Goal: Task Accomplishment & Management: Manage account settings

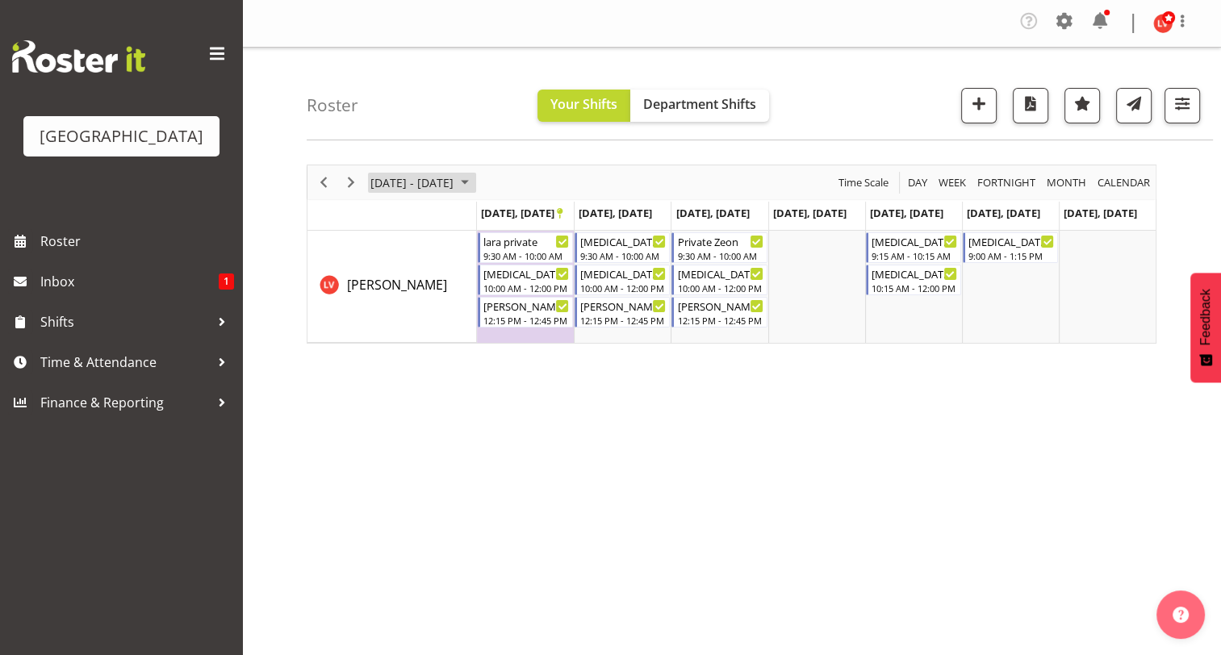
click at [394, 186] on span "[DATE] - [DATE]" at bounding box center [412, 183] width 86 height 20
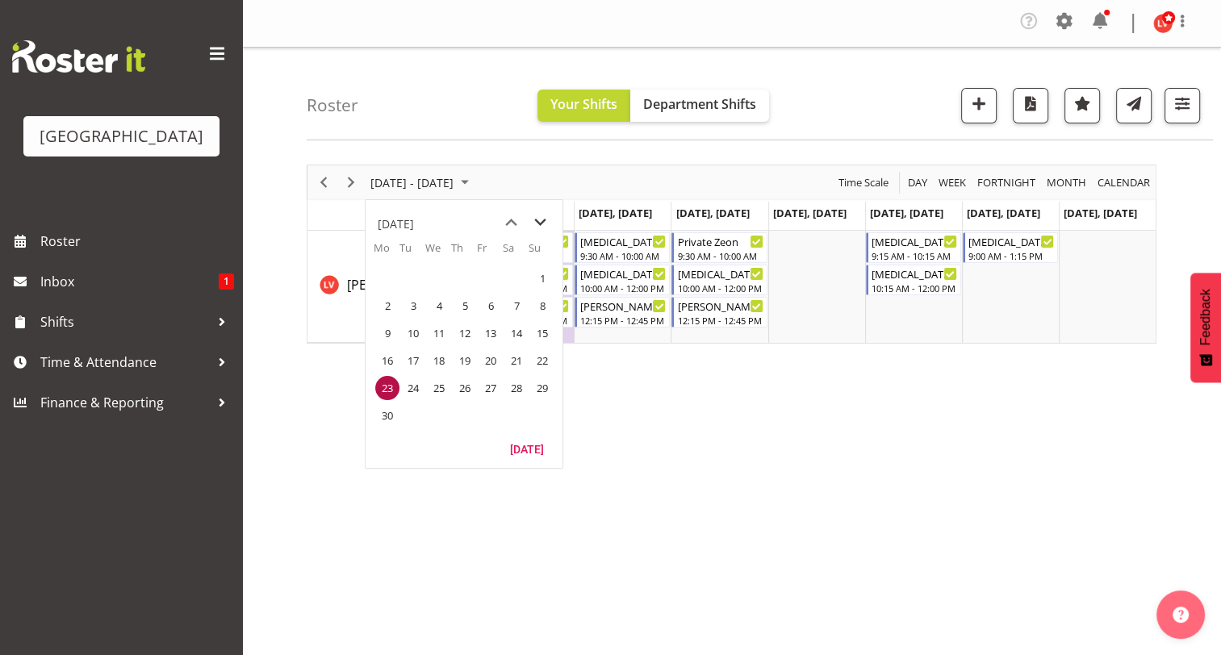
click at [537, 220] on span "next month" at bounding box center [540, 222] width 28 height 29
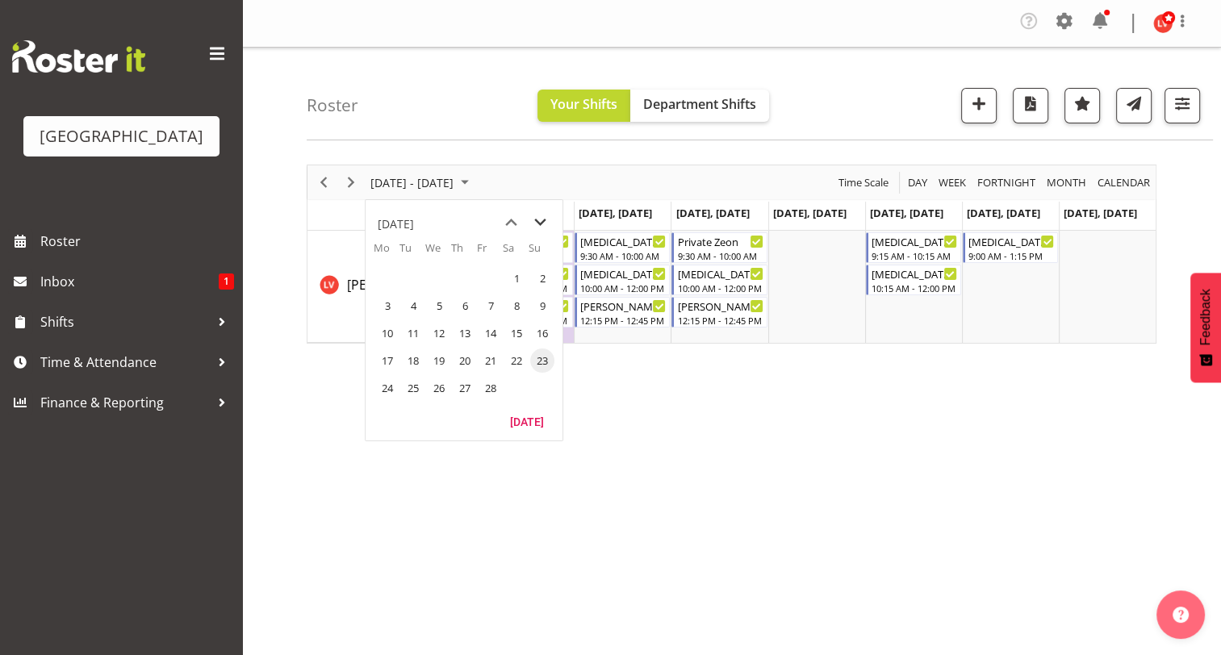
click at [537, 220] on span "next month" at bounding box center [540, 222] width 28 height 29
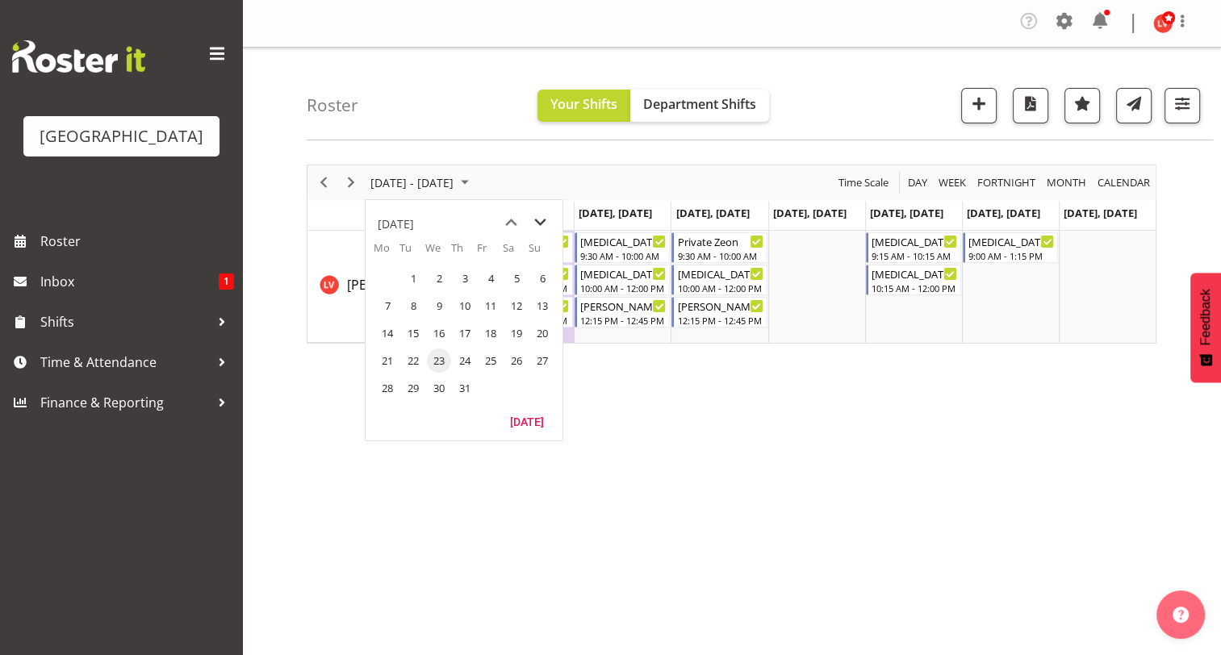
click at [537, 220] on span "next month" at bounding box center [540, 222] width 28 height 29
click at [510, 219] on span "previous month" at bounding box center [511, 222] width 28 height 29
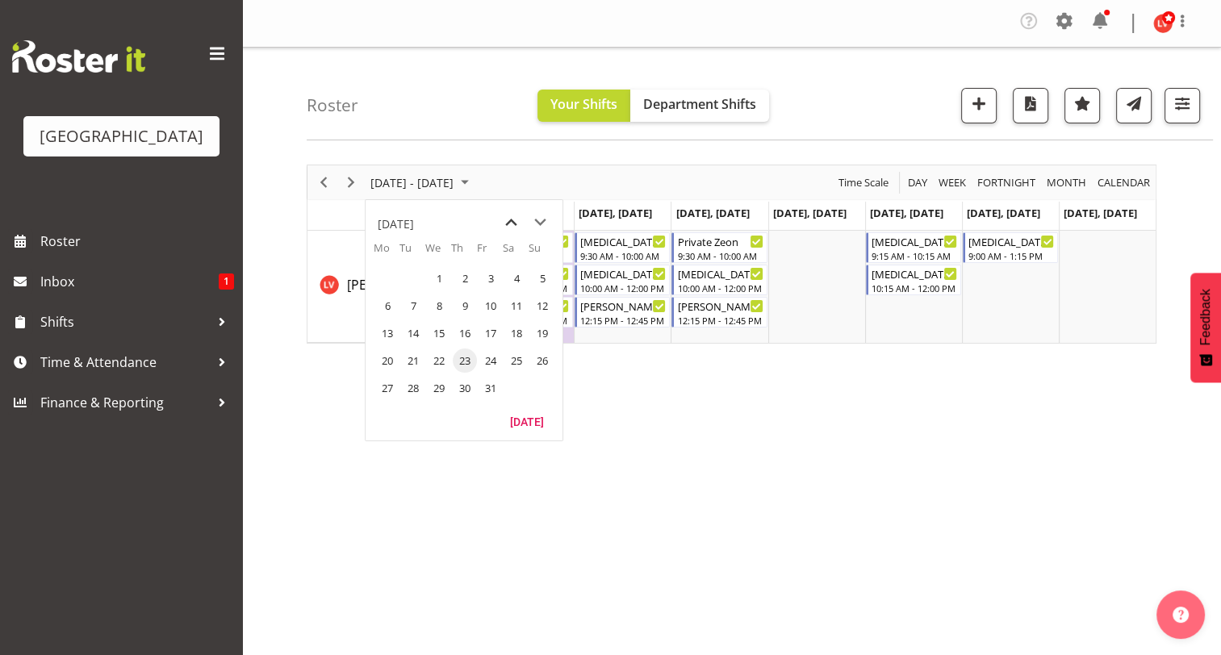
click at [510, 219] on span "previous month" at bounding box center [511, 222] width 28 height 29
click at [539, 221] on span "next month" at bounding box center [540, 222] width 28 height 29
click at [384, 276] on span "1" at bounding box center [387, 278] width 24 height 24
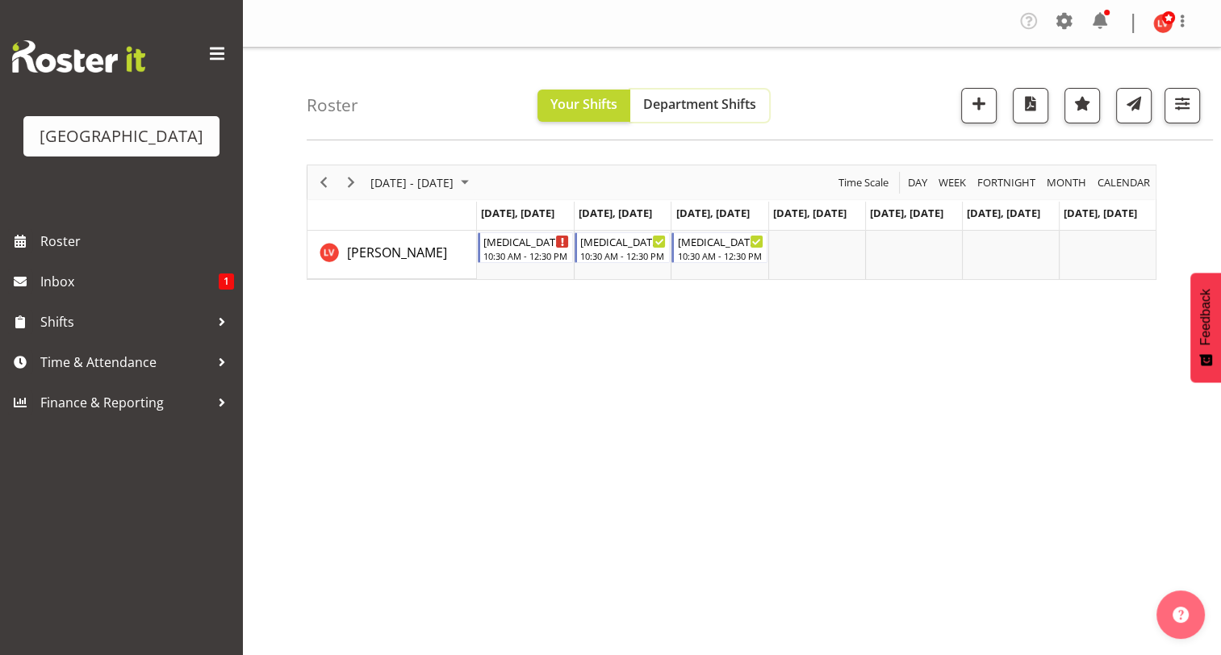
click at [716, 100] on span "Department Shifts" at bounding box center [699, 104] width 113 height 18
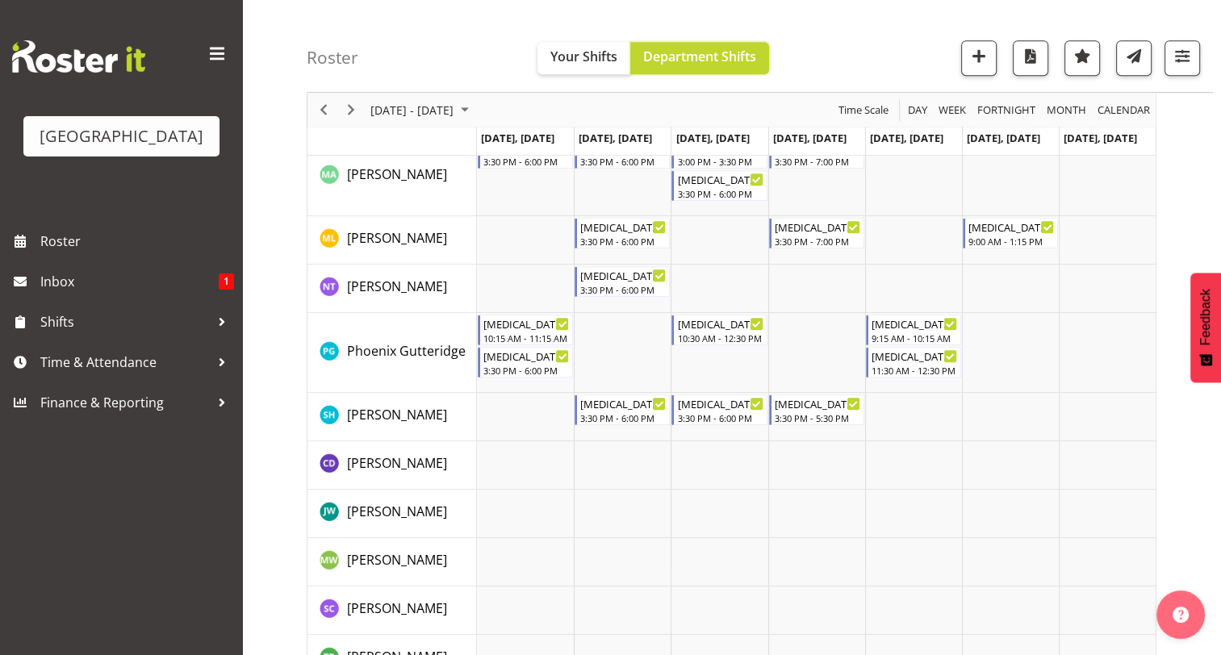
scroll to position [905, 0]
